Goal: Transaction & Acquisition: Purchase product/service

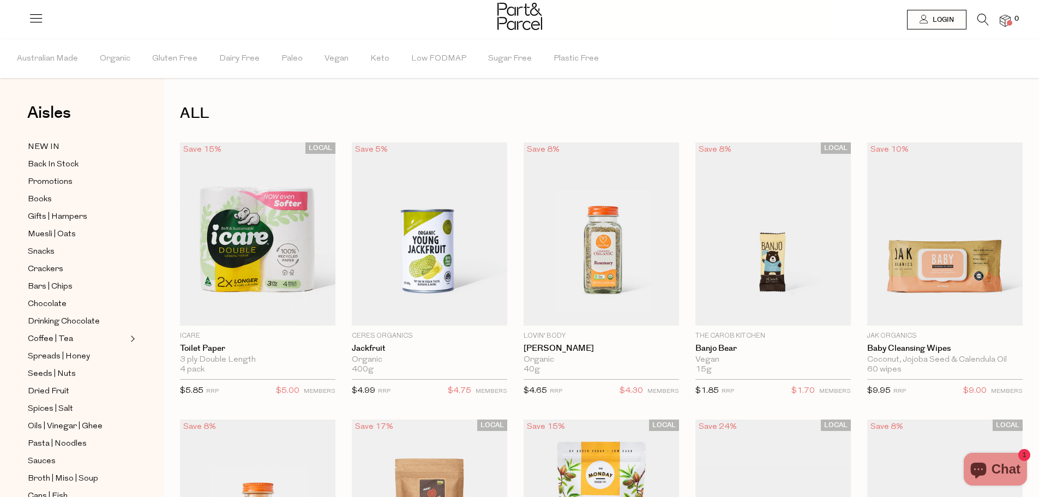
click at [980, 16] on icon at bounding box center [982, 20] width 11 height 12
click at [0, 0] on div "Search" at bounding box center [0, 0] width 0 height 0
click at [980, 16] on icon at bounding box center [982, 20] width 11 height 12
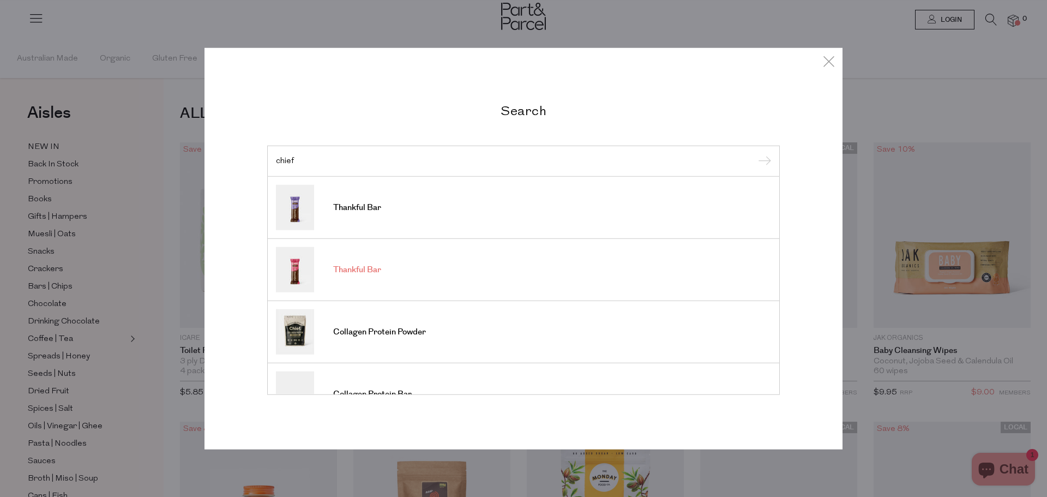
type input "chief"
click at [367, 265] on span "Thankful Bar" at bounding box center [357, 270] width 48 height 11
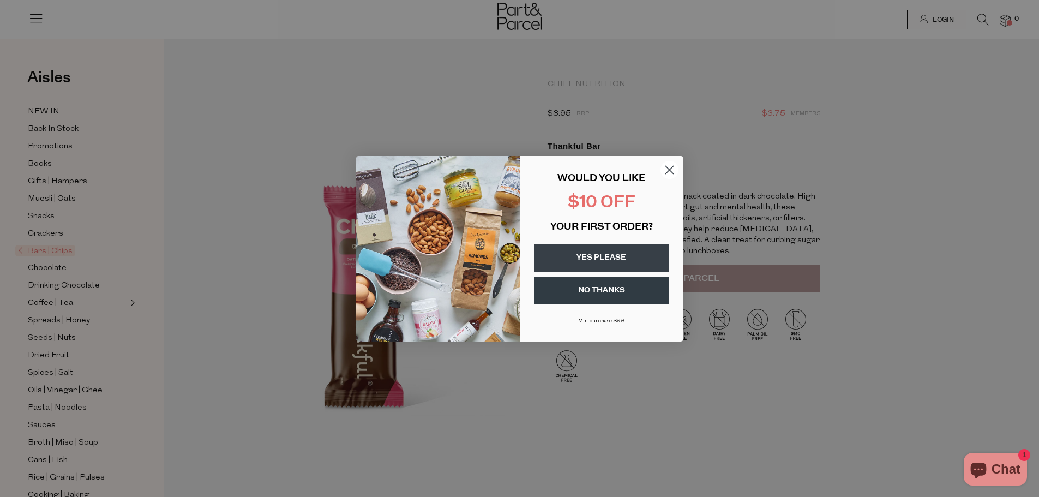
click at [598, 256] on button "YES PLEASE" at bounding box center [601, 257] width 135 height 27
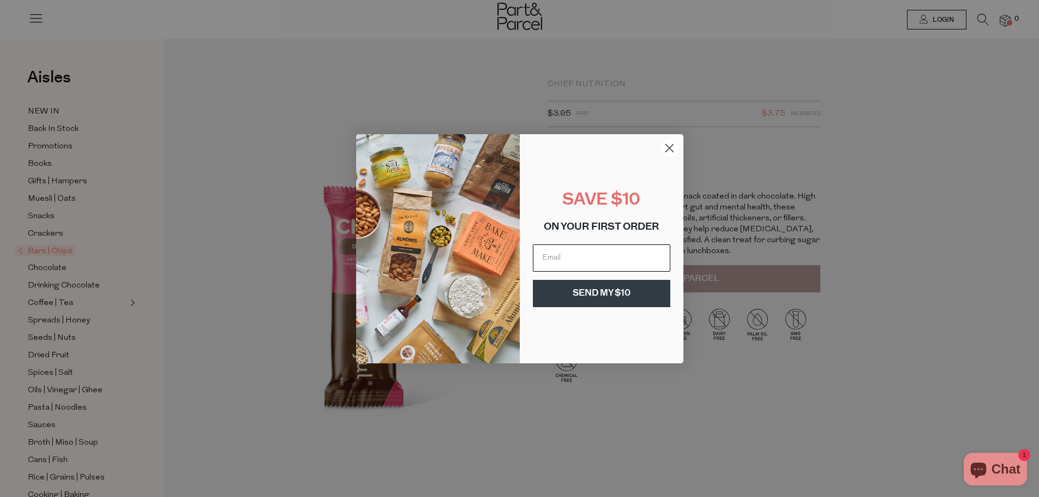
click at [550, 262] on input "Email" at bounding box center [601, 257] width 137 height 27
type input "k8_8@yahoo.com"
click at [601, 291] on button "SEND MY $10" at bounding box center [601, 293] width 137 height 27
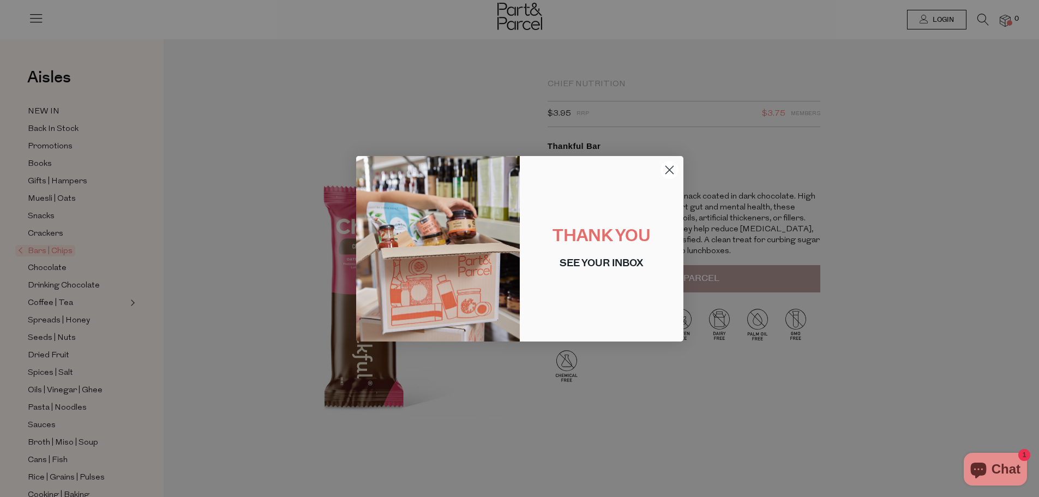
click at [668, 166] on circle "Close dialog" at bounding box center [669, 169] width 18 height 18
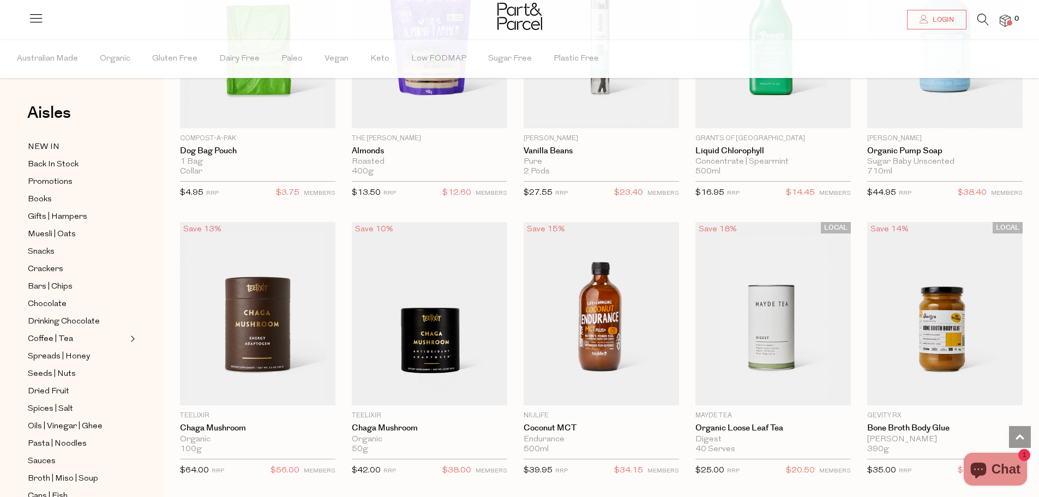
scroll to position [1964, 0]
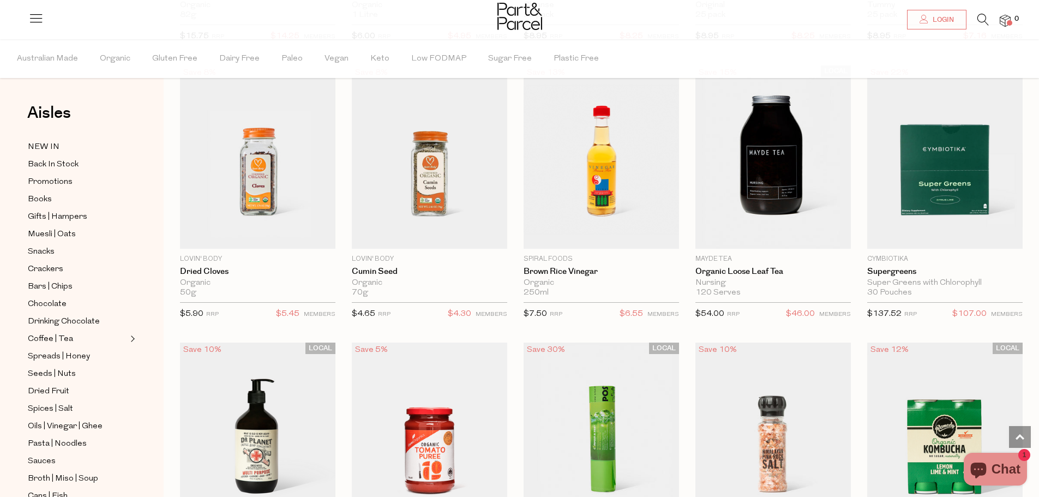
scroll to position [5236, 0]
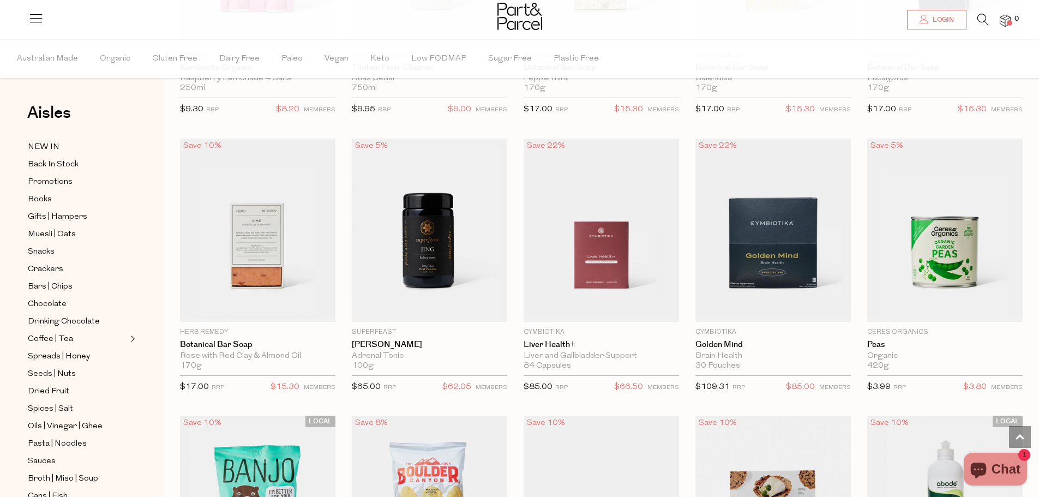
scroll to position [6930, 0]
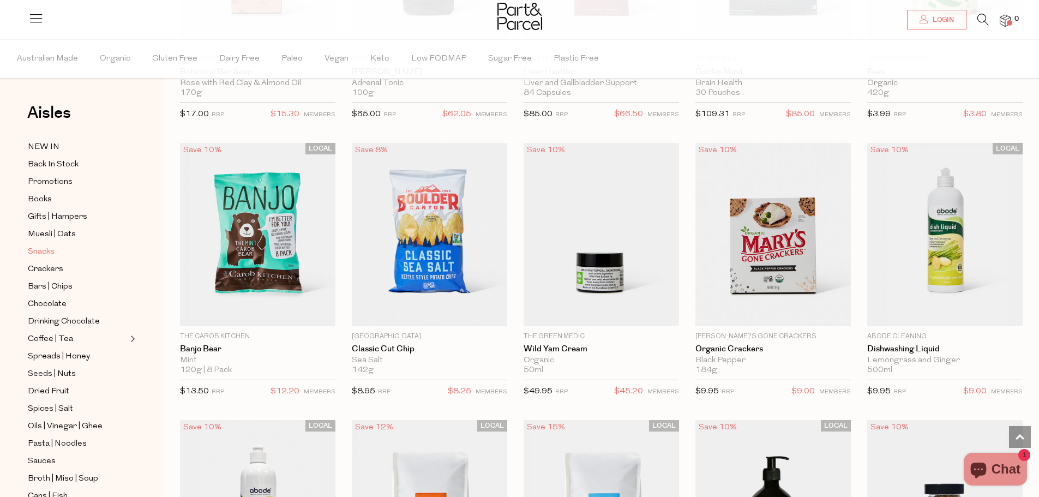
click at [38, 247] on span "Snacks" at bounding box center [41, 251] width 27 height 13
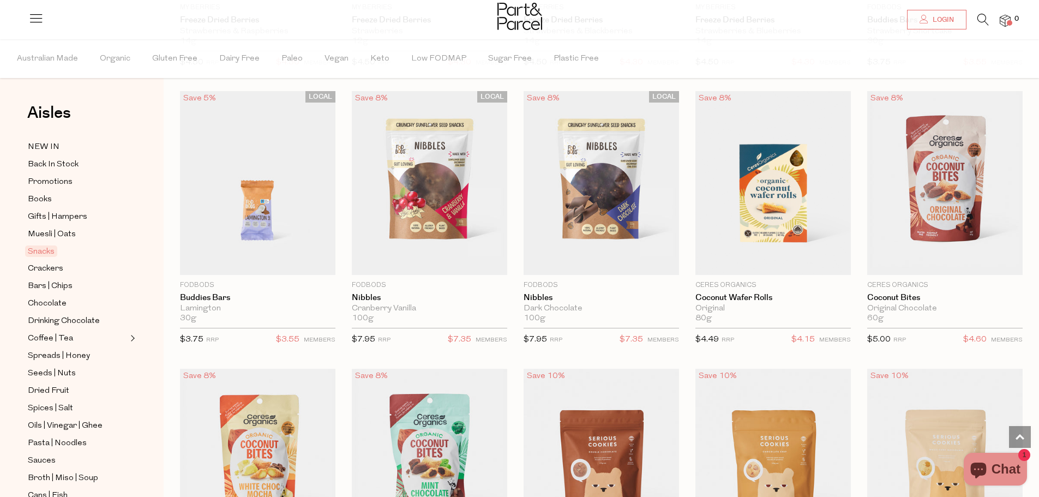
scroll to position [1582, 0]
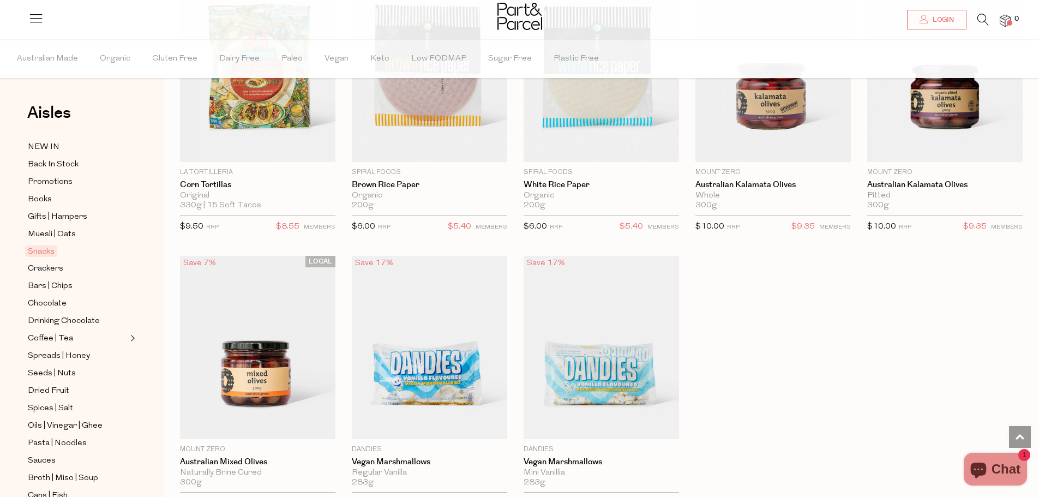
scroll to position [3709, 0]
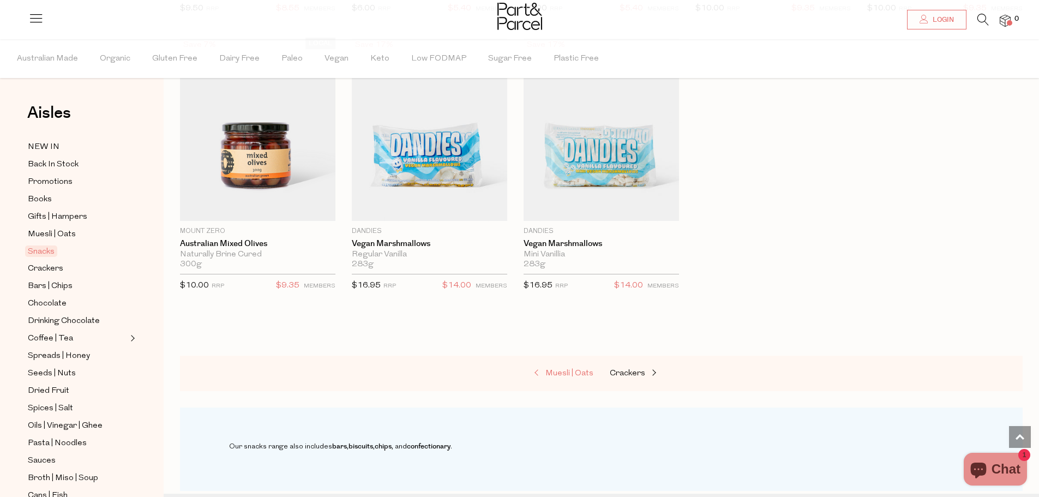
click at [547, 369] on span "Muesli | Oats" at bounding box center [569, 373] width 48 height 8
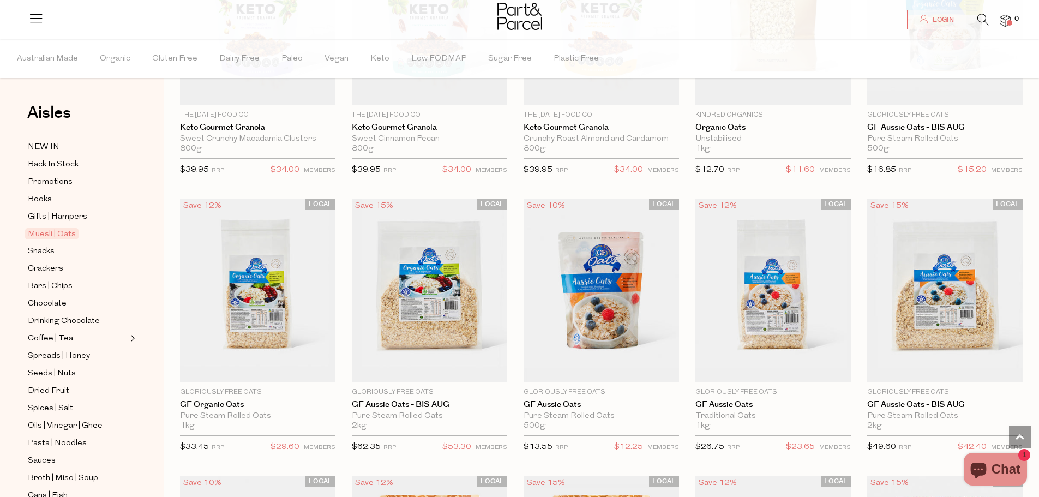
scroll to position [2182, 0]
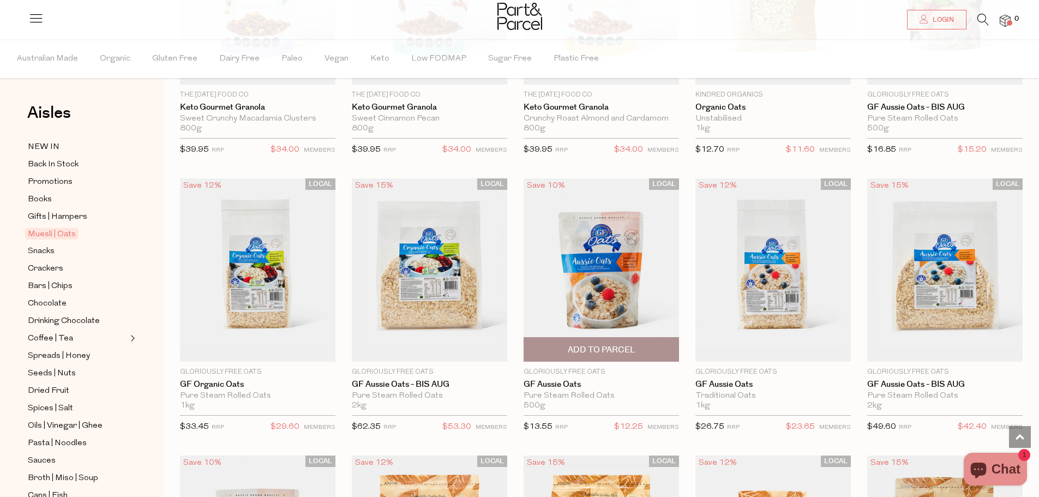
click at [590, 263] on img at bounding box center [601, 269] width 155 height 183
